Goal: Navigation & Orientation: Find specific page/section

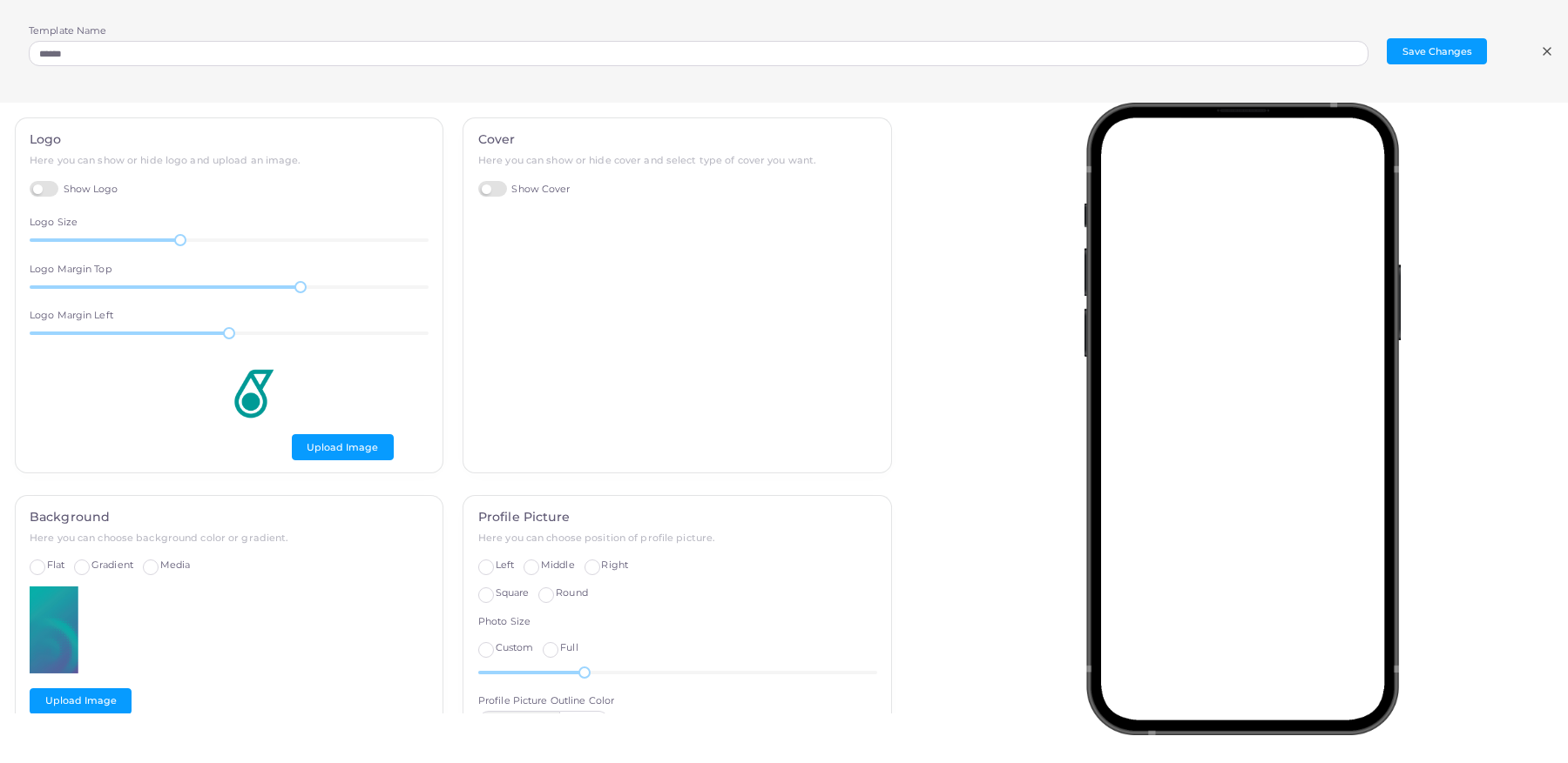
scroll to position [68, 0]
click at [1552, 47] on icon at bounding box center [1546, 51] width 14 height 14
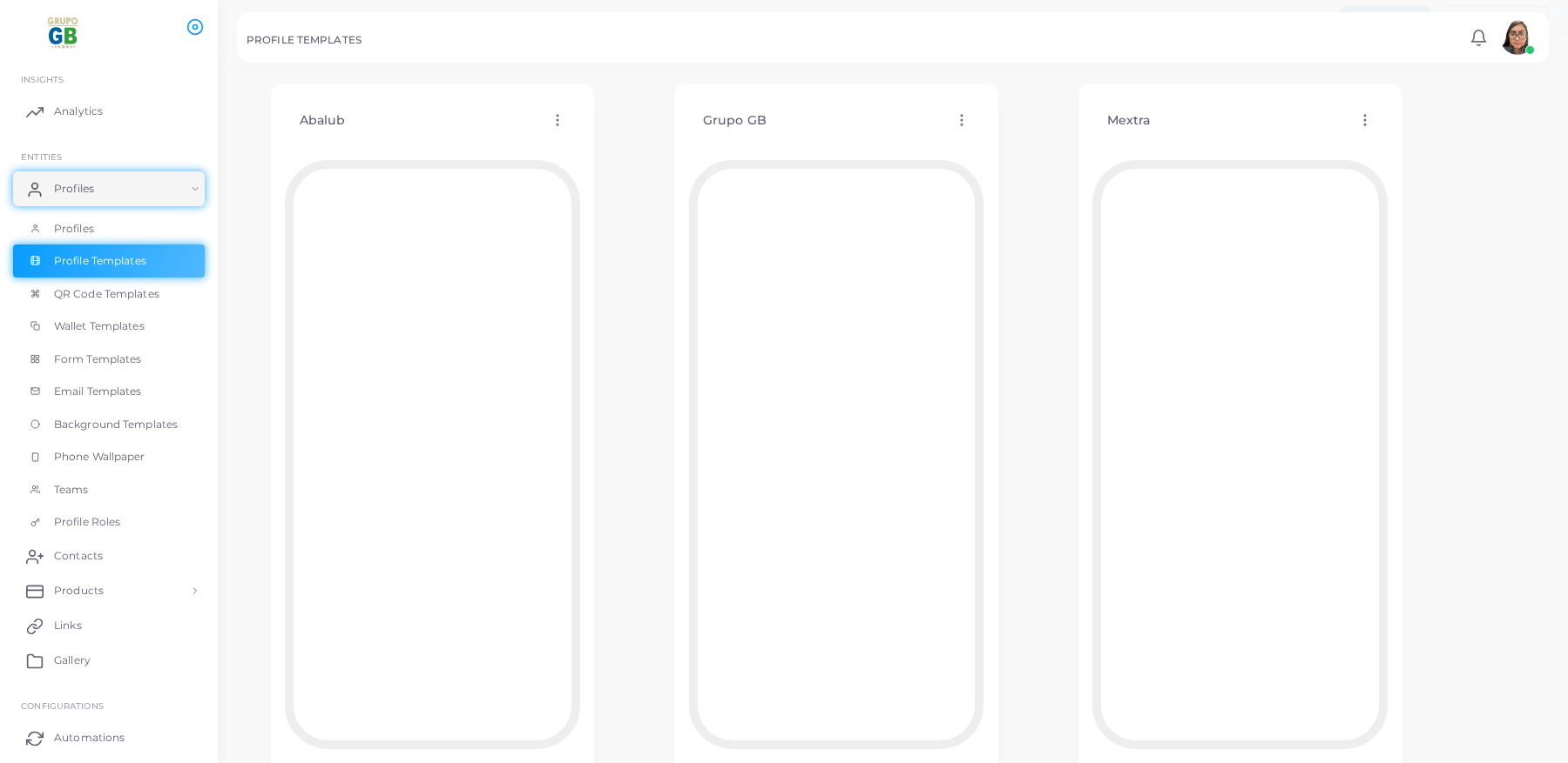
click at [64, 33] on img at bounding box center [64, 33] width 96 height 32
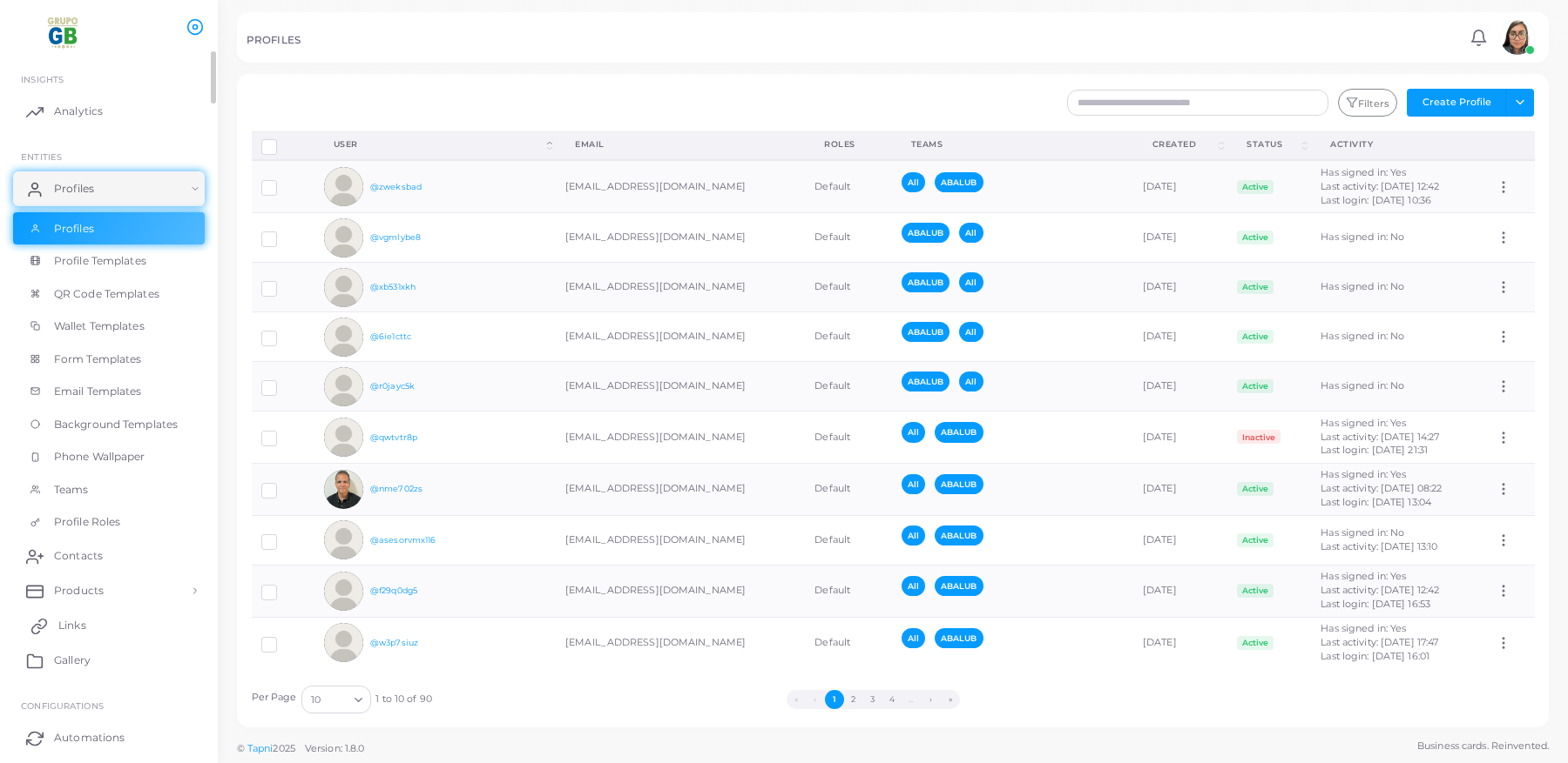
click at [73, 634] on link "Links" at bounding box center [109, 625] width 192 height 35
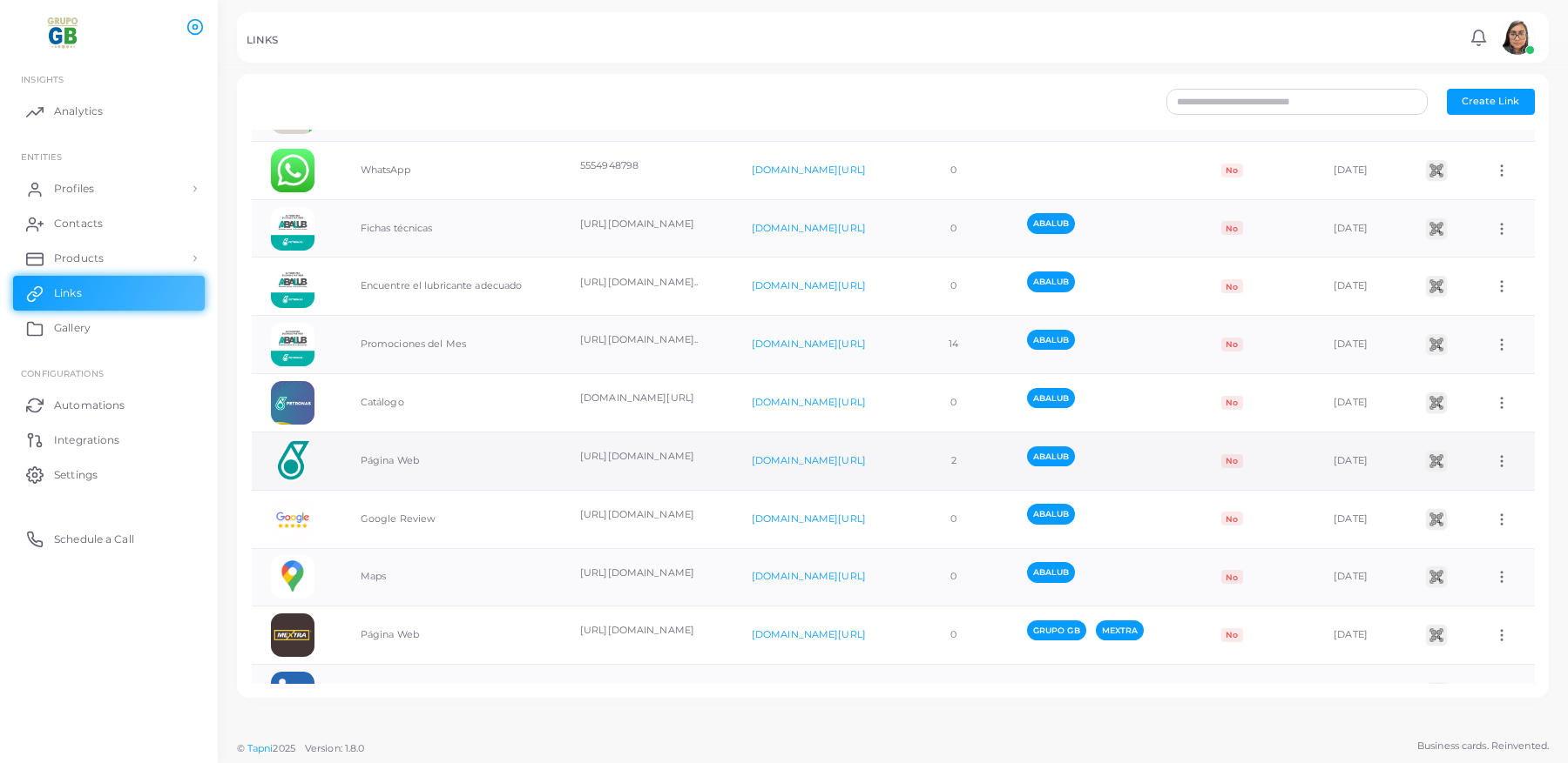
scroll to position [79, 0]
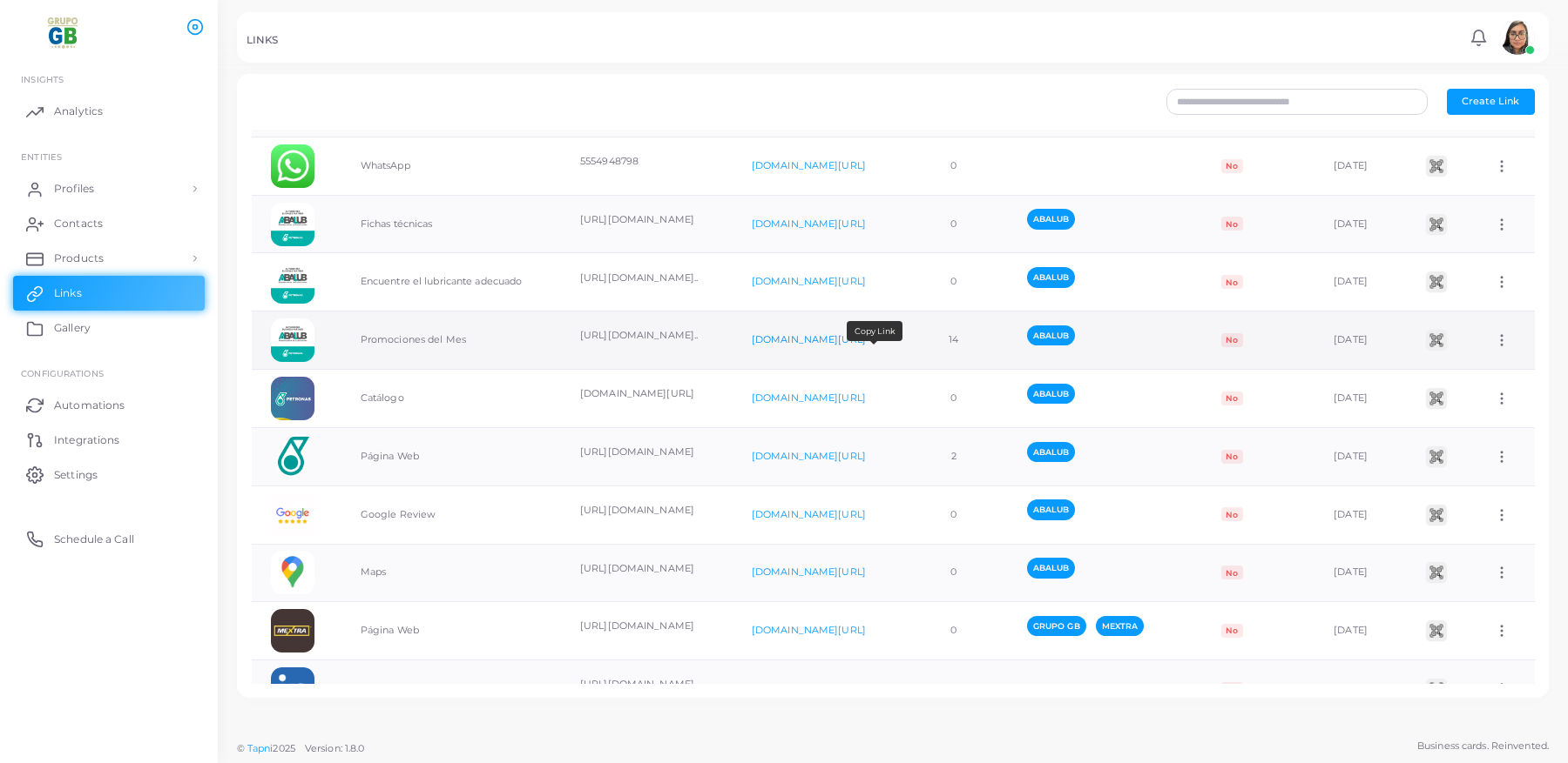
click at [860, 345] on link "[DOMAIN_NAME][URL]" at bounding box center [808, 339] width 114 height 12
click at [714, 355] on td "[URL][DOMAIN_NAME].." at bounding box center [646, 341] width 171 height 58
